Goal: Register for event/course

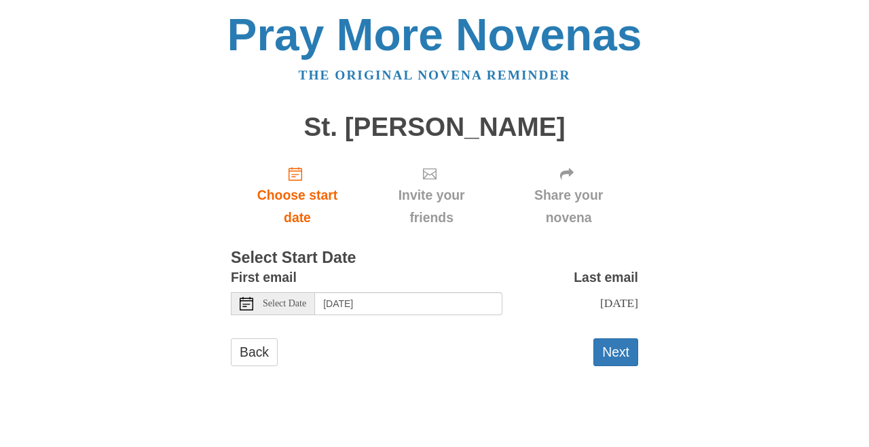
click at [297, 301] on span "Select Date" at bounding box center [284, 304] width 43 height 10
click at [293, 299] on span "Select Date" at bounding box center [284, 304] width 43 height 10
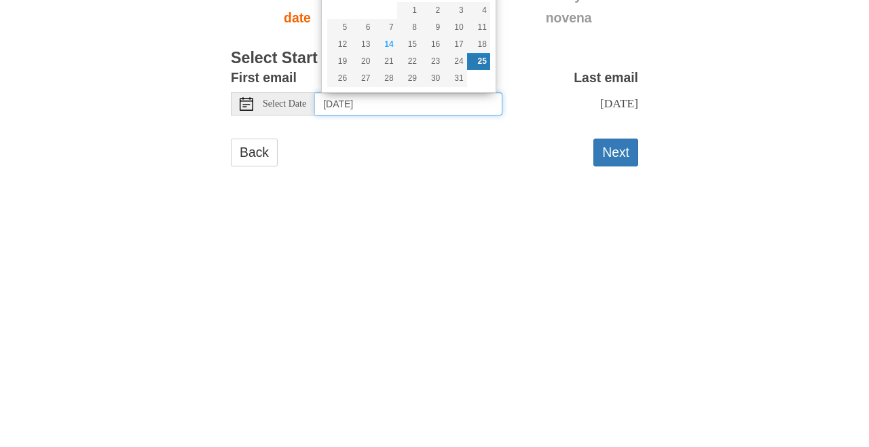
type input "Tuesday, October 14th"
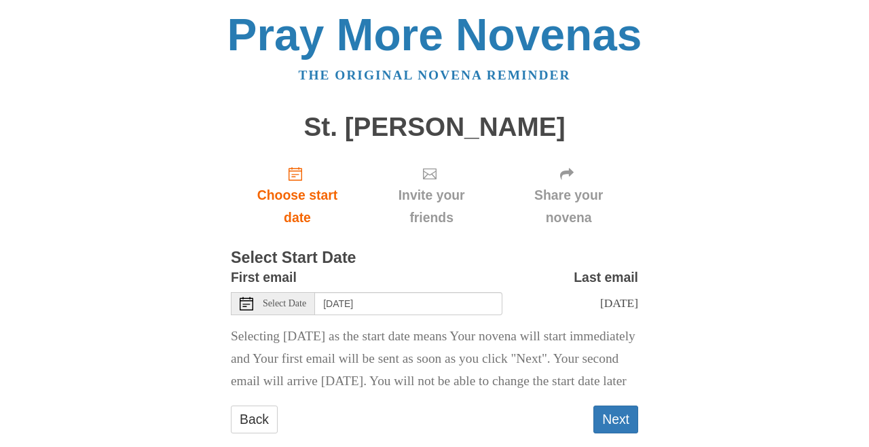
click at [619, 433] on button "Next" at bounding box center [615, 419] width 45 height 28
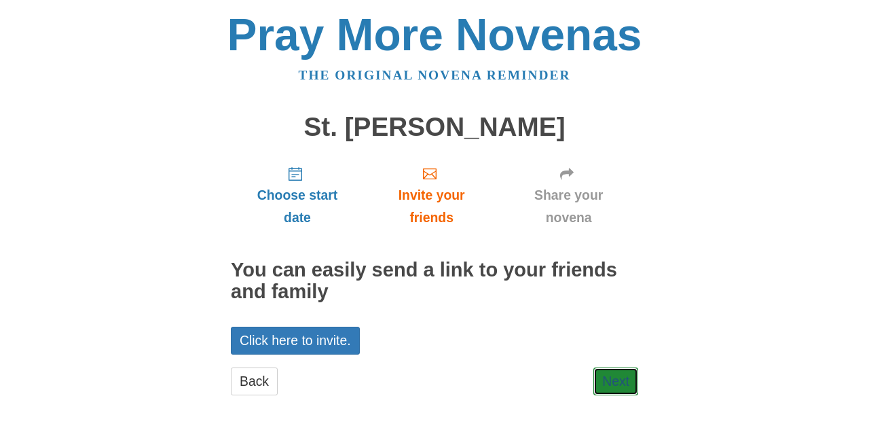
click at [614, 383] on link "Next" at bounding box center [615, 381] width 45 height 28
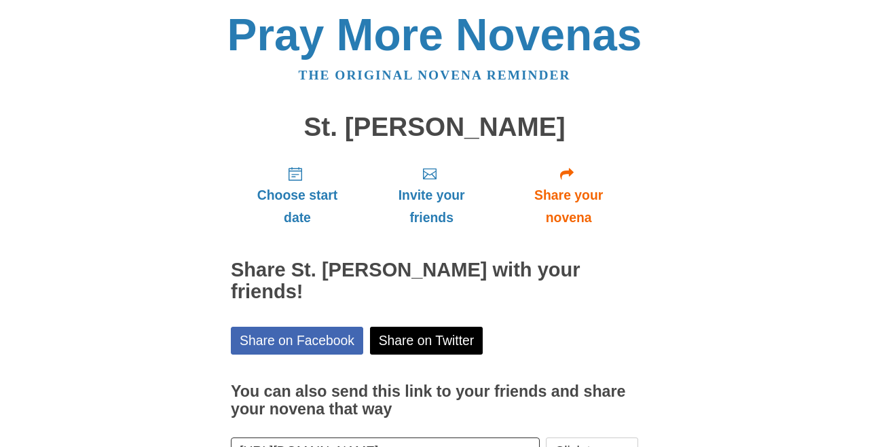
scroll to position [77, 0]
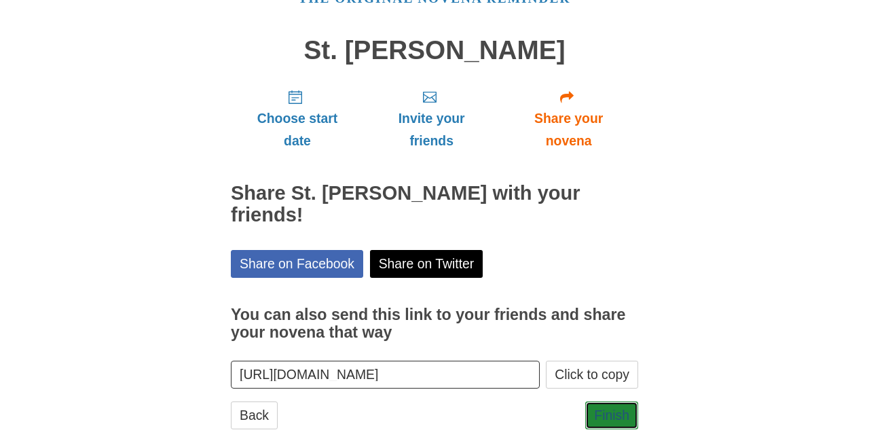
click at [613, 401] on link "Finish" at bounding box center [611, 415] width 53 height 28
